Goal: Find specific page/section: Find specific page/section

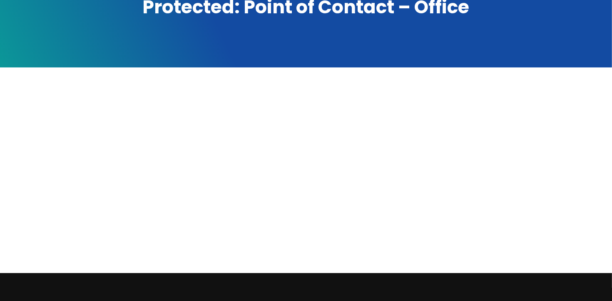
scroll to position [135, 0]
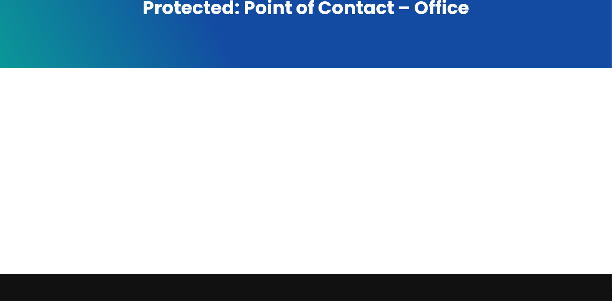
drag, startPoint x: 334, startPoint y: 33, endPoint x: 337, endPoint y: 37, distance: 5.0
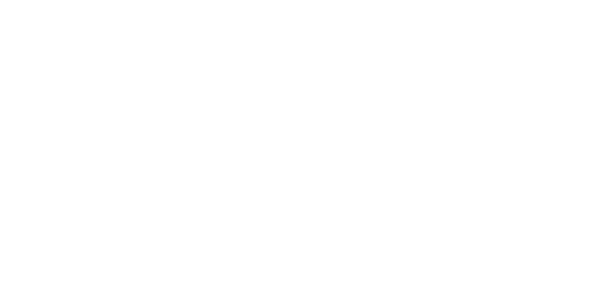
scroll to position [246, 0]
